Goal: Answer question/provide support: Share knowledge or assist other users

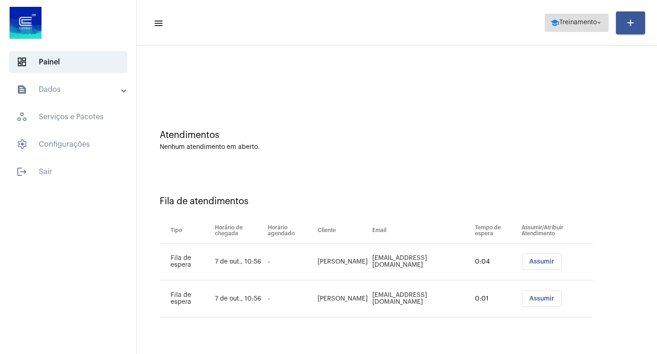
click at [596, 23] on mat-icon "arrow_drop_down" at bounding box center [599, 23] width 8 height 8
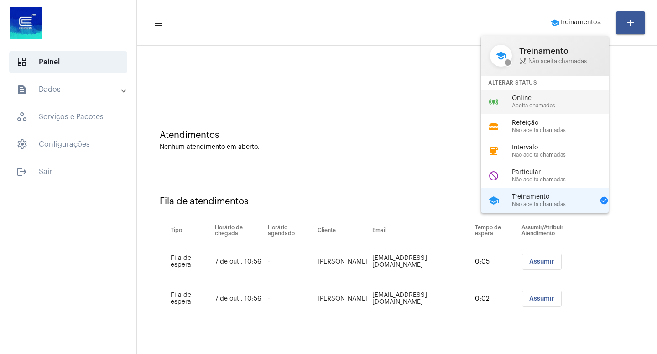
click at [551, 104] on span "Aceita chamadas" at bounding box center [564, 106] width 104 height 6
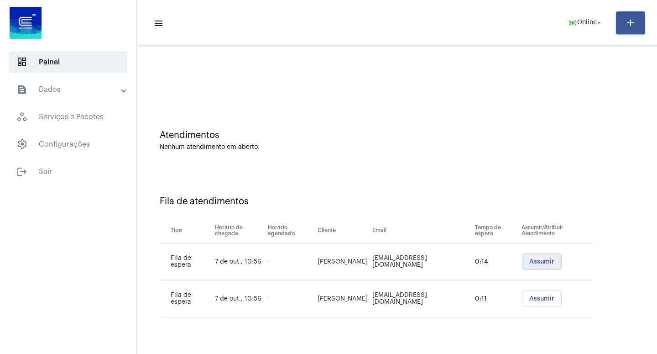
click at [542, 260] on span "Assumir" at bounding box center [541, 261] width 25 height 6
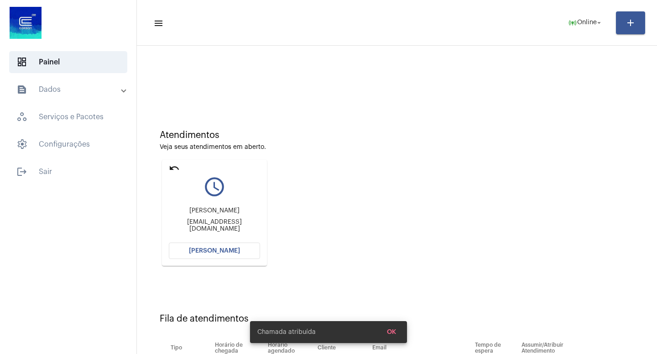
click at [206, 247] on button "[PERSON_NAME]" at bounding box center [214, 250] width 91 height 16
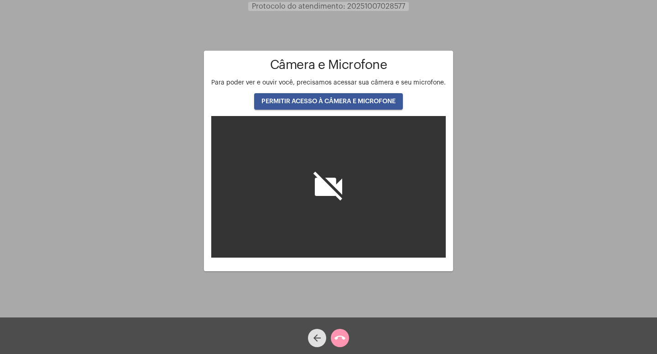
click at [364, 100] on span "PERMITIR ACESSO À CÂMERA E MICROFONE" at bounding box center [328, 101] width 134 height 6
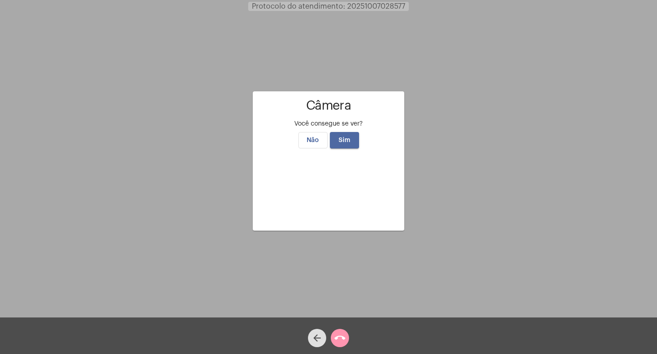
click at [348, 137] on span "Sim" at bounding box center [344, 140] width 12 height 6
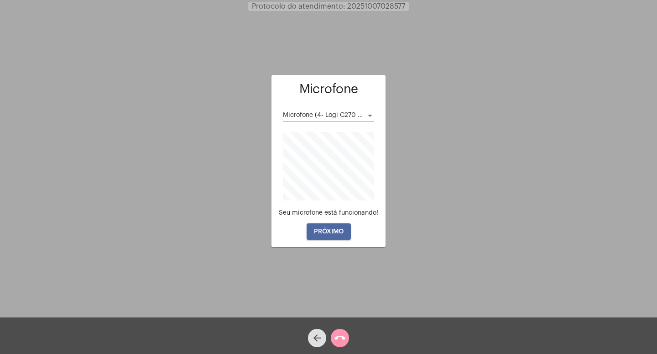
click at [336, 234] on span "PRÓXIMO" at bounding box center [329, 231] width 30 height 6
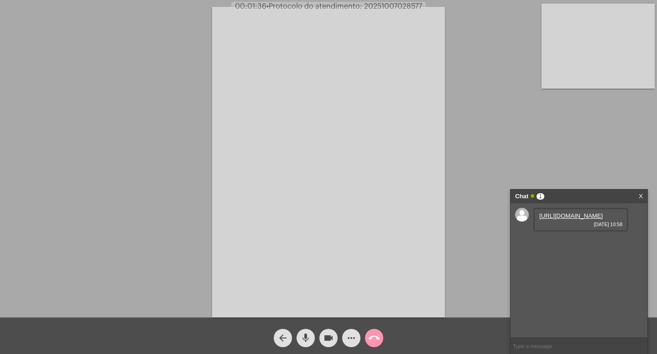
click at [562, 219] on link "[URL][DOMAIN_NAME]" at bounding box center [570, 215] width 63 height 7
click at [467, 19] on div "Acessando Câmera e Microfone..." at bounding box center [328, 160] width 655 height 317
click at [328, 335] on mat-icon "videocam" at bounding box center [328, 337] width 11 height 11
click at [303, 335] on mat-icon "mic" at bounding box center [305, 337] width 11 height 11
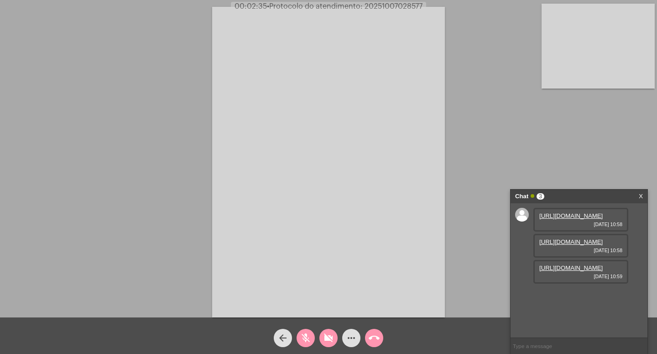
click at [575, 245] on link "[URL][DOMAIN_NAME]" at bounding box center [570, 241] width 63 height 7
click at [583, 271] on link "[URL][DOMAIN_NAME]" at bounding box center [570, 267] width 63 height 7
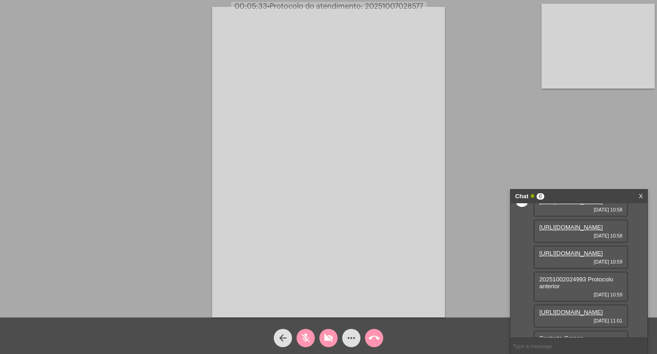
scroll to position [98, 0]
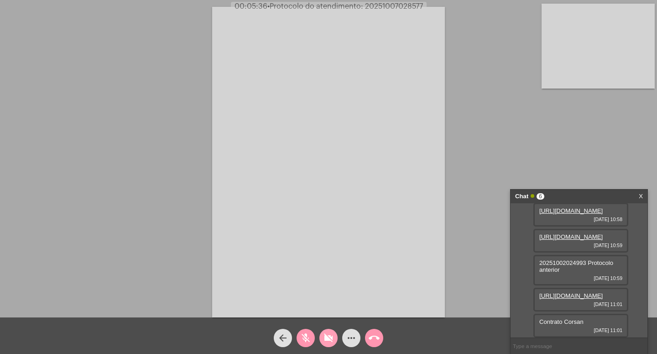
click at [324, 337] on mat-icon "videocam_off" at bounding box center [328, 337] width 11 height 11
click at [304, 336] on mat-icon "mic_off" at bounding box center [305, 337] width 11 height 11
click at [305, 335] on mat-icon "mic" at bounding box center [305, 337] width 11 height 11
click at [329, 335] on mat-icon "videocam" at bounding box center [328, 337] width 11 height 11
click at [377, 337] on mat-icon "call_end" at bounding box center [374, 337] width 11 height 11
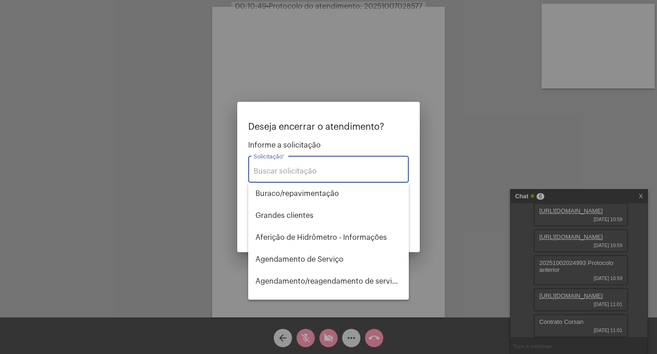
click at [274, 168] on input "Solicitação *" at bounding box center [329, 171] width 150 height 8
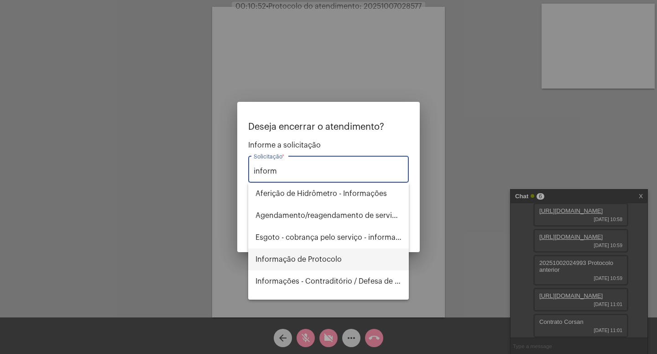
click at [321, 263] on span "Informação de Protocolo" at bounding box center [328, 259] width 146 height 22
type input "Informação de Protocolo"
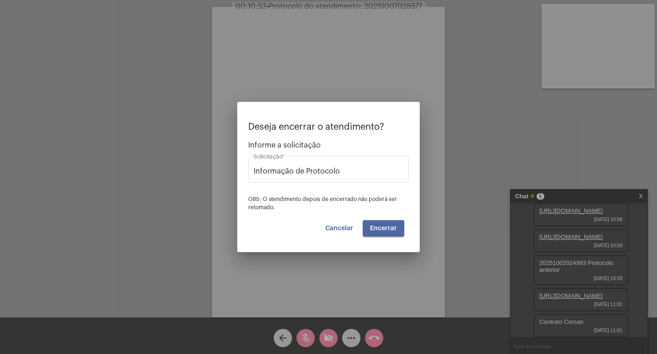
click at [384, 224] on button "Encerrar" at bounding box center [384, 228] width 42 height 16
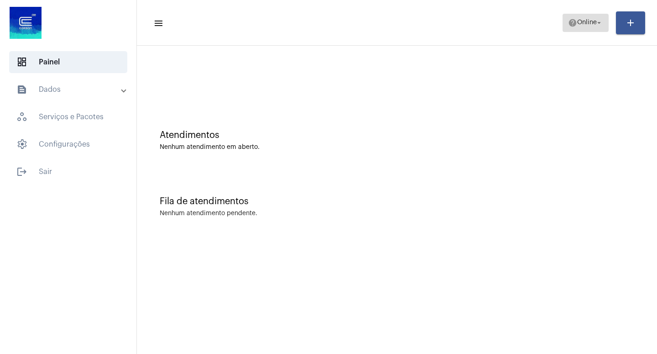
click at [601, 21] on mat-icon "arrow_drop_down" at bounding box center [599, 23] width 8 height 8
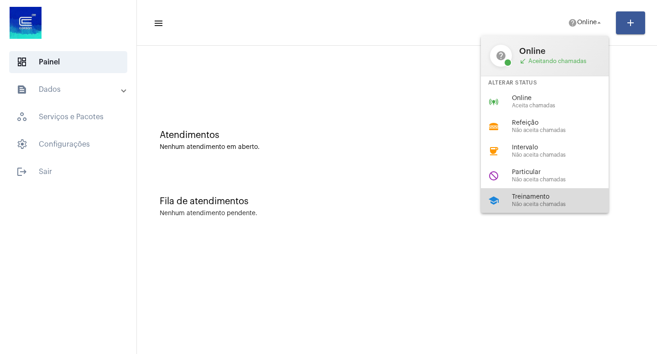
click at [535, 207] on span "Não aceita chamadas" at bounding box center [564, 204] width 104 height 6
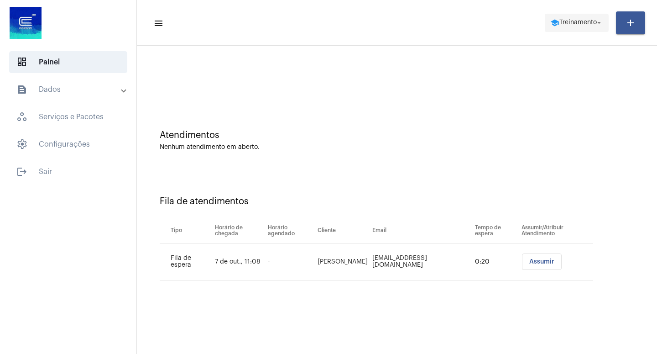
click at [603, 17] on button "school Treinamento arrow_drop_down" at bounding box center [577, 23] width 64 height 18
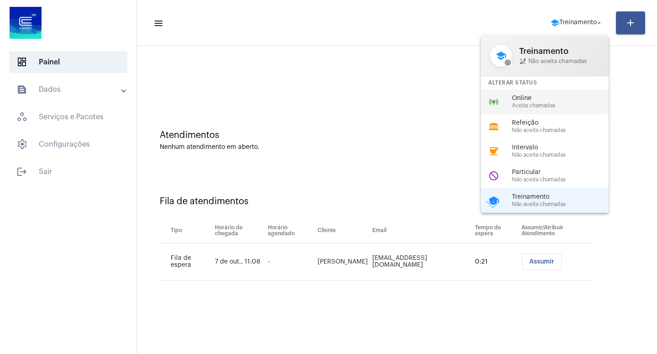
click at [538, 97] on span "Online" at bounding box center [564, 98] width 104 height 7
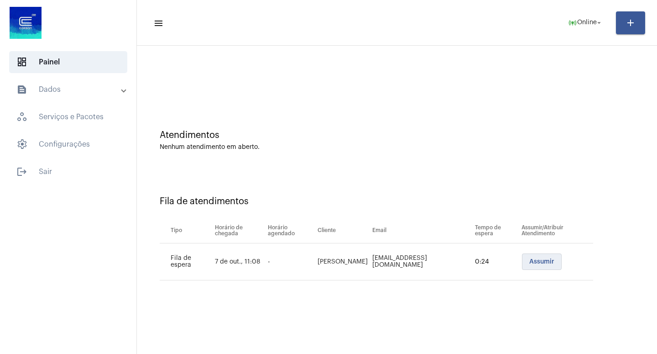
click at [531, 260] on span "Assumir" at bounding box center [541, 261] width 25 height 6
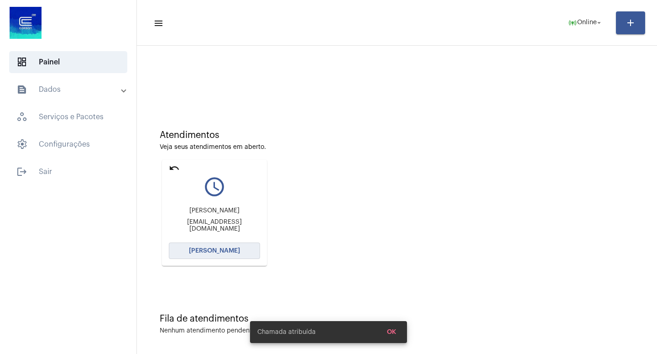
click at [221, 252] on span "[PERSON_NAME]" at bounding box center [214, 250] width 51 height 6
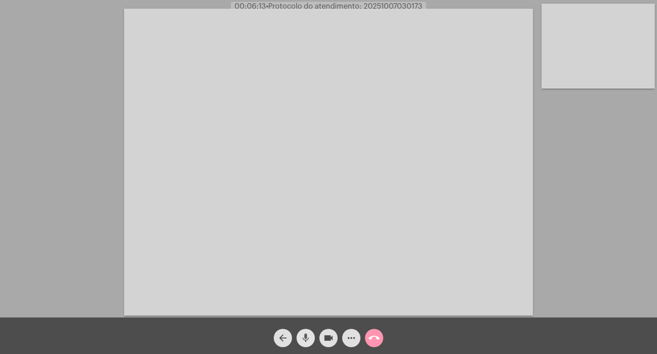
click at [305, 337] on mat-icon "mic" at bounding box center [305, 337] width 11 height 11
click at [329, 336] on mat-icon "videocam" at bounding box center [328, 337] width 11 height 11
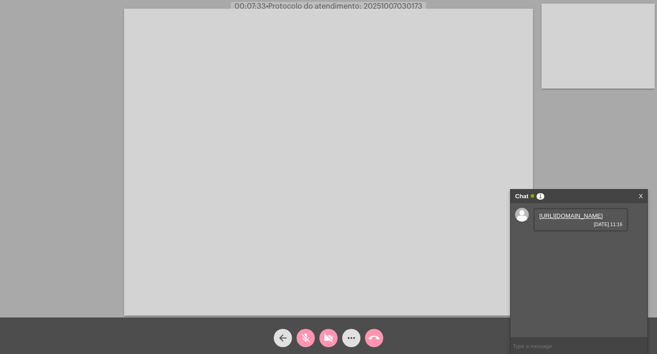
click at [559, 219] on link "[URL][DOMAIN_NAME]" at bounding box center [570, 215] width 63 height 7
drag, startPoint x: 307, startPoint y: 337, endPoint x: 321, endPoint y: 334, distance: 14.1
click at [309, 334] on mat-icon "mic_off" at bounding box center [305, 337] width 11 height 11
click at [332, 338] on mat-icon "videocam_off" at bounding box center [328, 337] width 11 height 11
click at [328, 337] on mat-icon "videocam" at bounding box center [328, 337] width 11 height 11
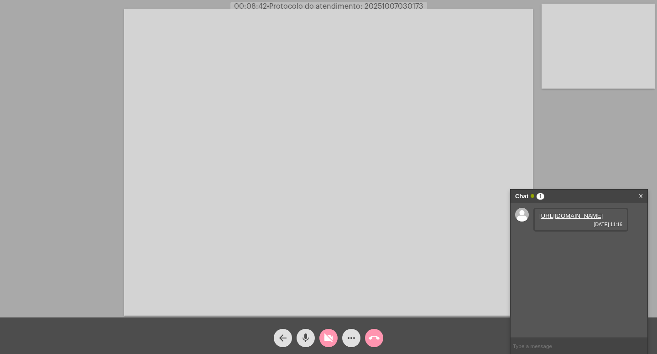
click at [328, 337] on mat-icon "videocam_off" at bounding box center [328, 337] width 11 height 11
click at [560, 245] on link "[URL][DOMAIN_NAME]" at bounding box center [570, 241] width 63 height 7
click at [58, 31] on div "Acessando Câmera e Microfone..." at bounding box center [328, 160] width 655 height 317
click at [329, 335] on mat-icon "videocam" at bounding box center [328, 337] width 11 height 11
click at [307, 335] on mat-icon "mic" at bounding box center [305, 337] width 11 height 11
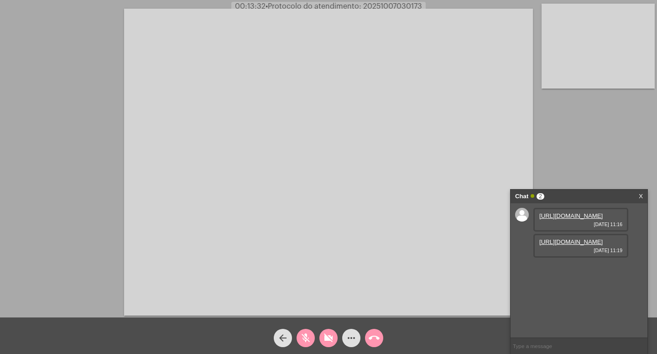
drag, startPoint x: 332, startPoint y: 334, endPoint x: 326, endPoint y: 335, distance: 6.0
click at [331, 334] on mat-icon "videocam_off" at bounding box center [328, 337] width 11 height 11
click at [308, 334] on mat-icon "mic_off" at bounding box center [305, 337] width 11 height 11
click at [284, 337] on mat-icon "arrow_back" at bounding box center [282, 337] width 11 height 11
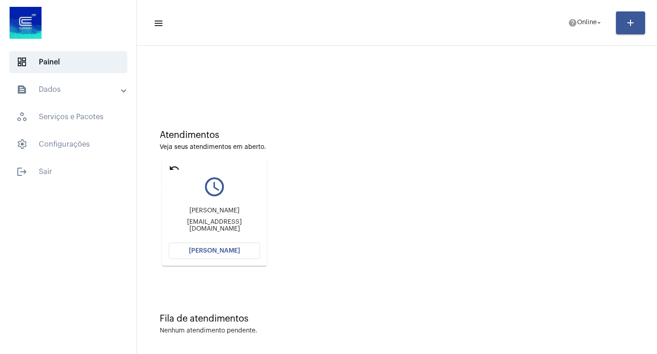
click at [172, 166] on mat-icon "undo" at bounding box center [174, 167] width 11 height 11
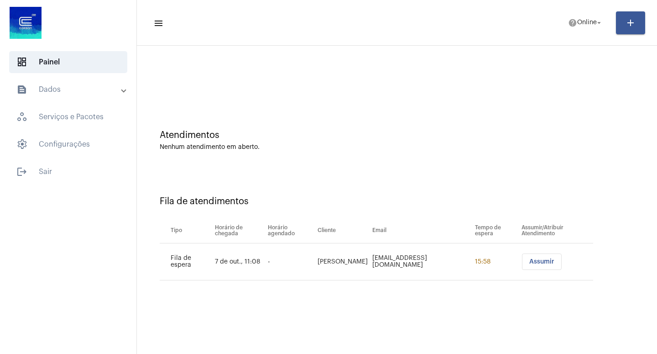
click at [531, 256] on button "Assumir" at bounding box center [542, 261] width 40 height 16
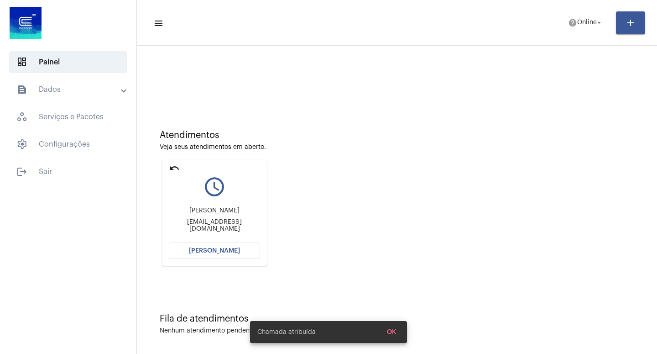
click at [236, 247] on button "[PERSON_NAME]" at bounding box center [214, 250] width 91 height 16
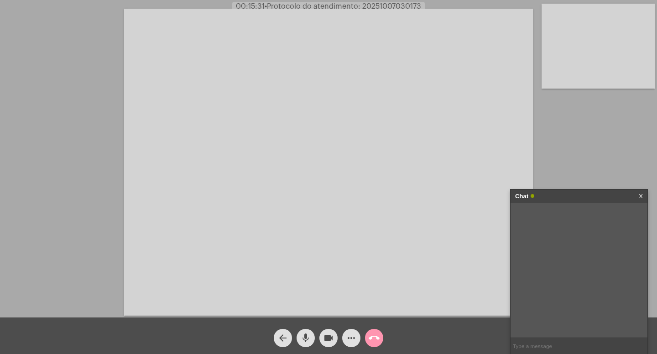
click at [351, 336] on mat-icon "more_horiz" at bounding box center [351, 337] width 11 height 11
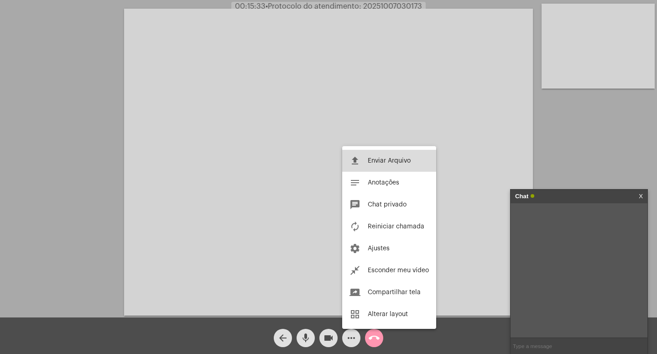
click at [384, 159] on span "Enviar Arquivo" at bounding box center [389, 160] width 43 height 6
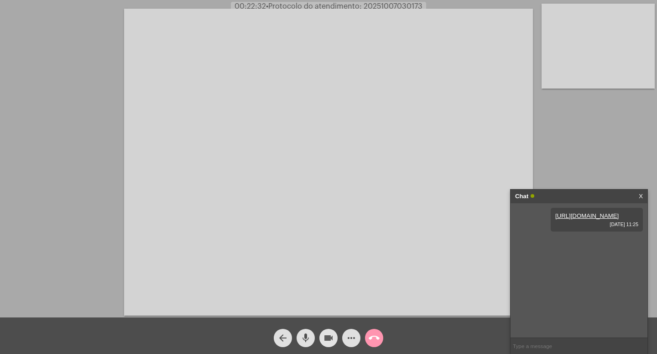
click at [328, 337] on mat-icon "videocam" at bounding box center [328, 337] width 11 height 11
click at [309, 335] on mat-icon "mic" at bounding box center [305, 337] width 11 height 11
click at [328, 339] on mat-icon "videocam_off" at bounding box center [328, 337] width 11 height 11
click at [302, 335] on mat-icon "mic_off" at bounding box center [305, 337] width 11 height 11
click at [325, 335] on mat-icon "videocam" at bounding box center [328, 337] width 11 height 11
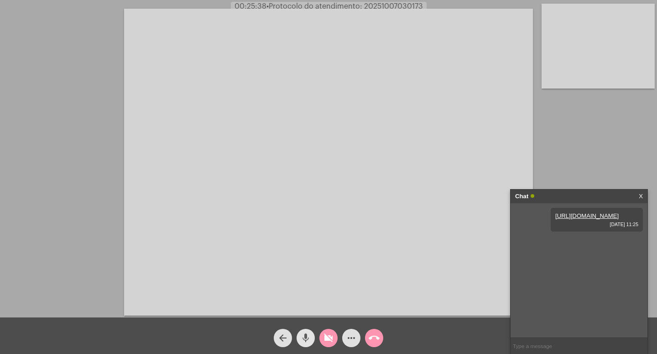
click at [306, 337] on mat-icon "mic" at bounding box center [305, 337] width 11 height 11
click at [333, 337] on mat-icon "videocam_off" at bounding box center [328, 337] width 11 height 11
click at [305, 336] on mat-icon "mic_off" at bounding box center [305, 337] width 11 height 11
click at [329, 335] on mat-icon "videocam" at bounding box center [328, 337] width 11 height 11
click at [306, 337] on mat-icon "mic" at bounding box center [305, 337] width 11 height 11
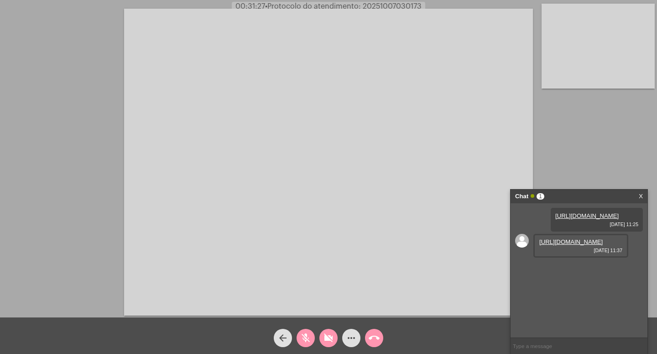
click at [375, 336] on mat-icon "call_end" at bounding box center [374, 337] width 11 height 11
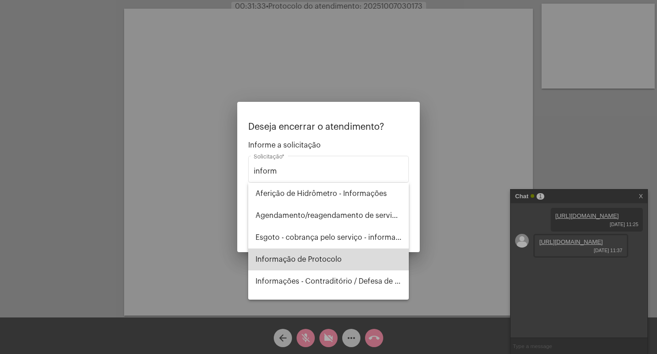
click at [336, 260] on span "Informação de Protocolo" at bounding box center [328, 259] width 146 height 22
type input "Informação de Protocolo"
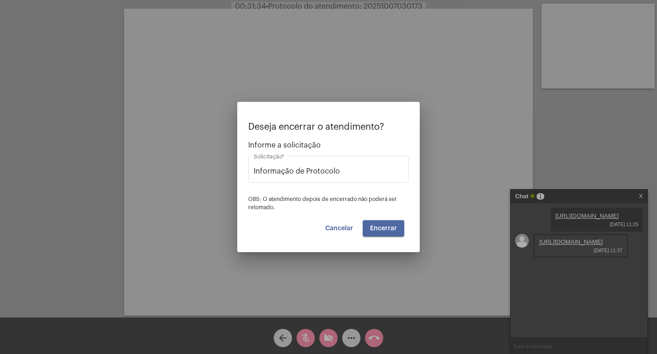
click at [393, 227] on span "Encerrar" at bounding box center [383, 228] width 27 height 6
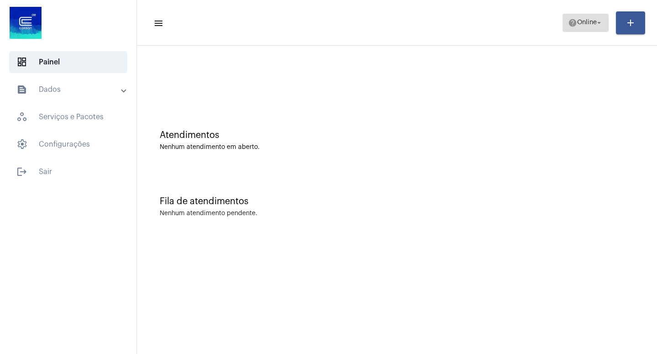
click at [594, 18] on span "help Online arrow_drop_down" at bounding box center [585, 22] width 35 height 16
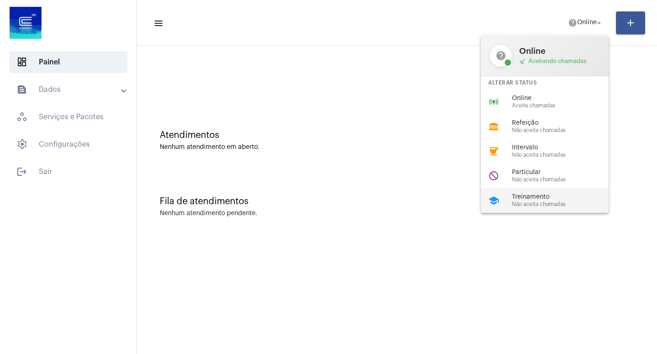
click at [554, 199] on span "Treinamento" at bounding box center [564, 196] width 104 height 7
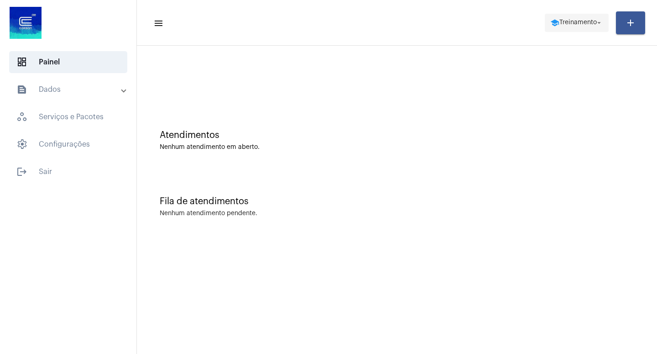
click at [598, 24] on mat-icon "arrow_drop_down" at bounding box center [599, 23] width 8 height 8
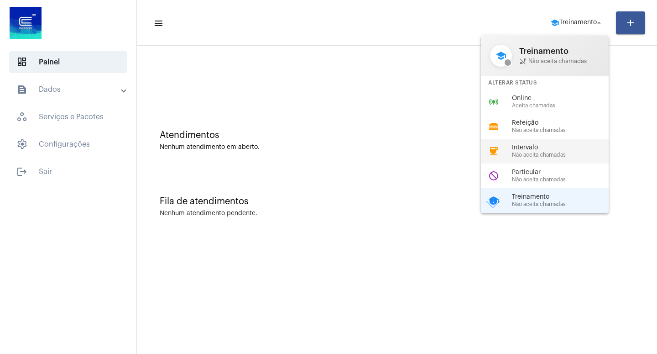
click at [534, 150] on span "Intervalo" at bounding box center [564, 147] width 104 height 7
